Goal: Task Accomplishment & Management: Use online tool/utility

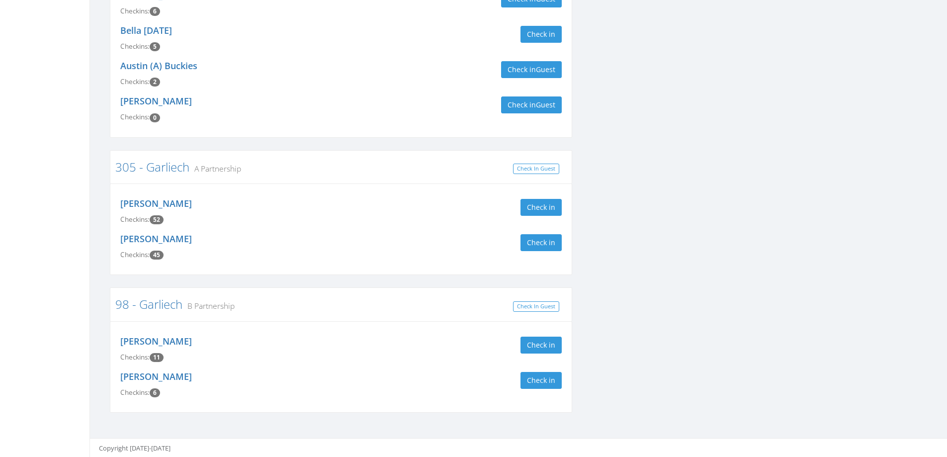
scroll to position [290, 0]
type input "garl"
click at [549, 205] on button "Check in" at bounding box center [541, 206] width 41 height 17
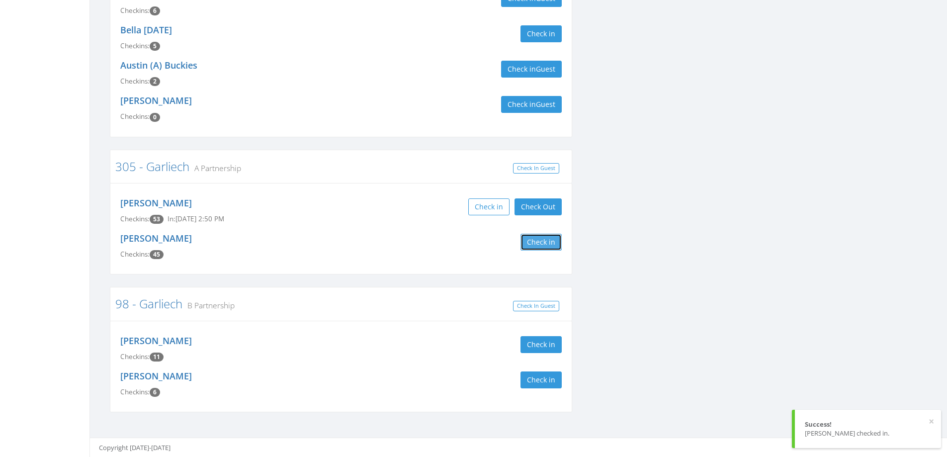
click at [542, 241] on button "Check in" at bounding box center [541, 242] width 41 height 17
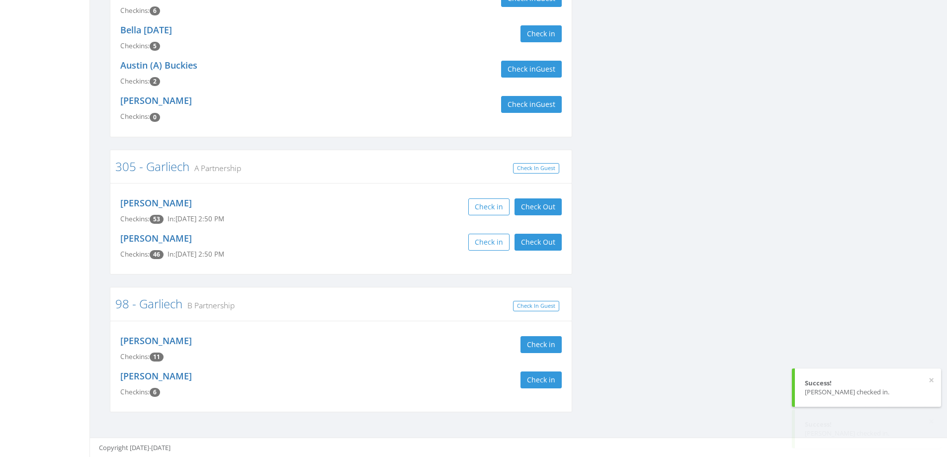
click at [387, 241] on div "Check in Check Out Check Out" at bounding box center [455, 242] width 213 height 17
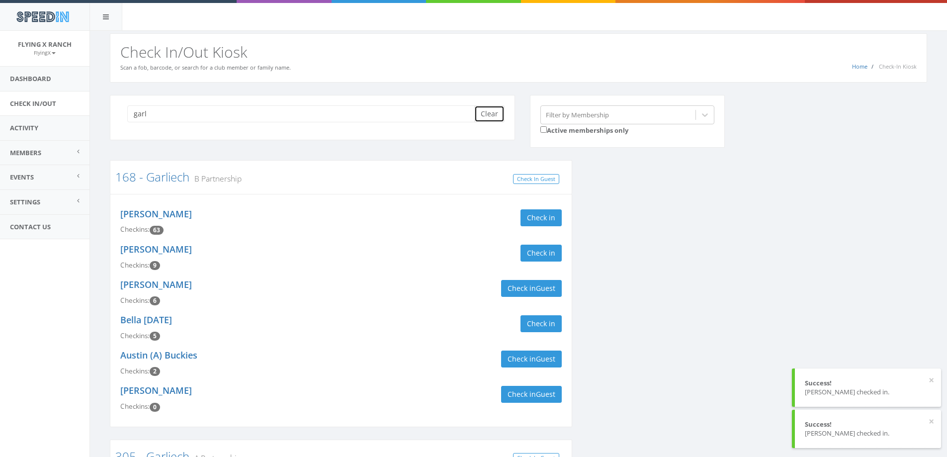
click at [485, 117] on button "Clear" at bounding box center [489, 113] width 30 height 17
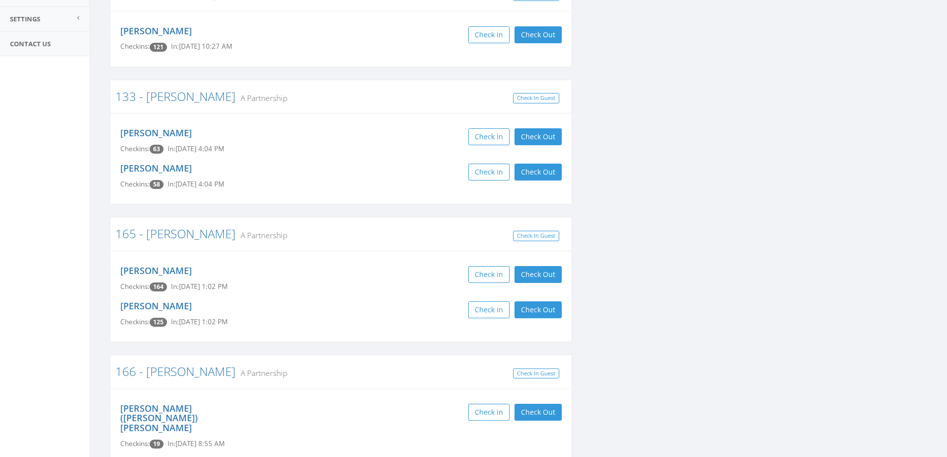
scroll to position [249, 0]
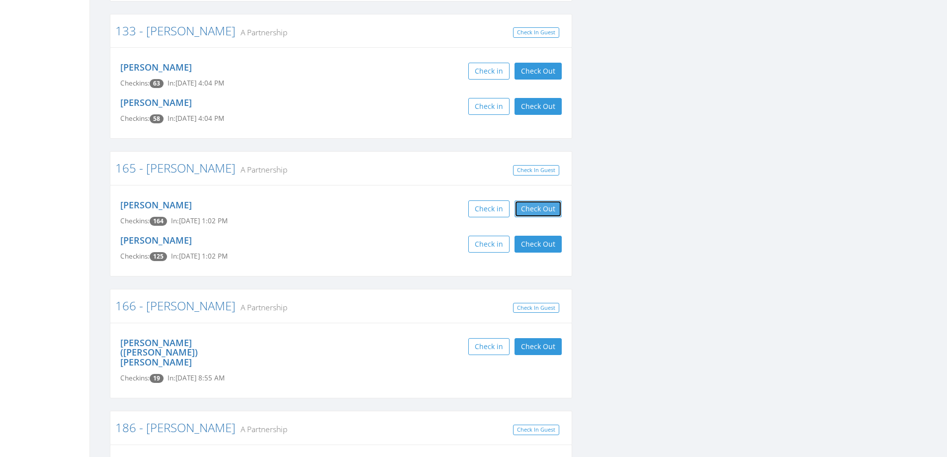
click at [540, 211] on button "Check Out" at bounding box center [538, 208] width 47 height 17
click at [540, 243] on button "Check Out" at bounding box center [538, 244] width 47 height 17
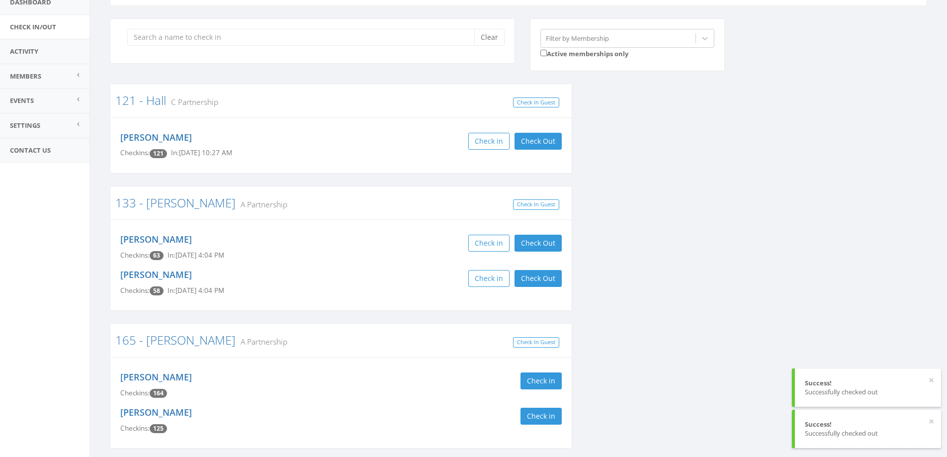
scroll to position [0, 0]
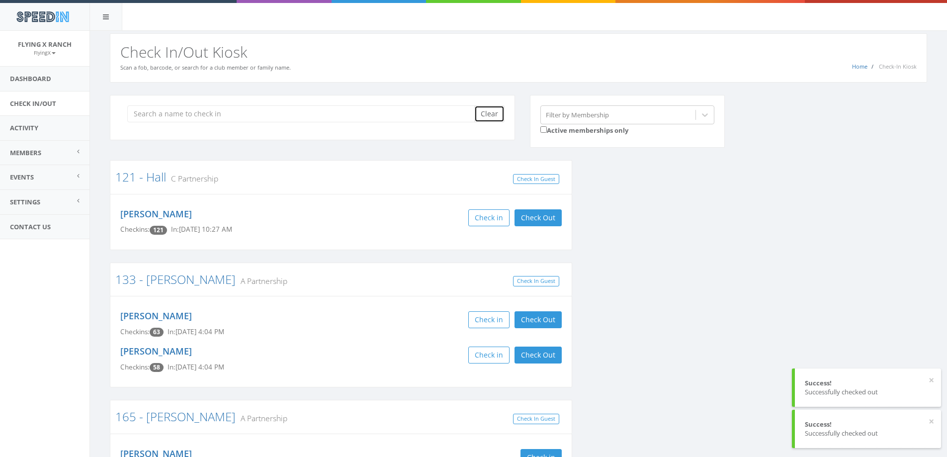
click at [482, 115] on button "Clear" at bounding box center [489, 113] width 30 height 17
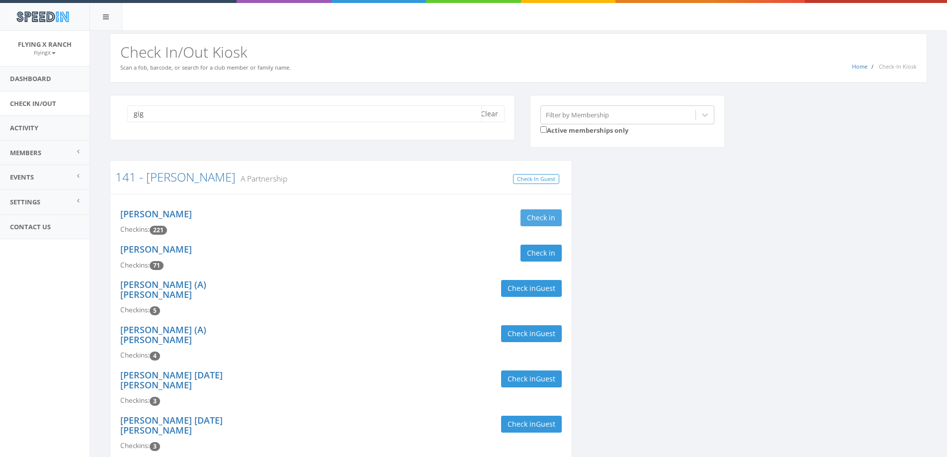
type input "gig"
click at [556, 215] on button "Check in" at bounding box center [541, 217] width 41 height 17
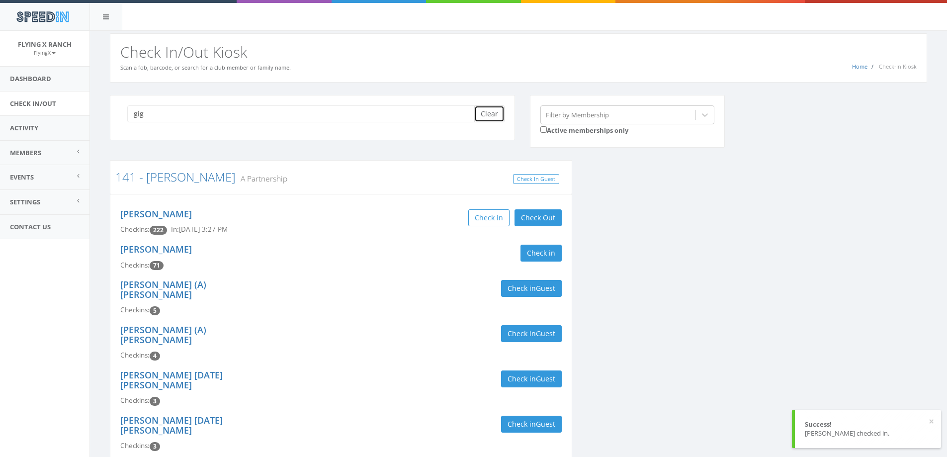
click at [481, 113] on button "Clear" at bounding box center [489, 113] width 30 height 17
